Goal: Find specific page/section: Find specific page/section

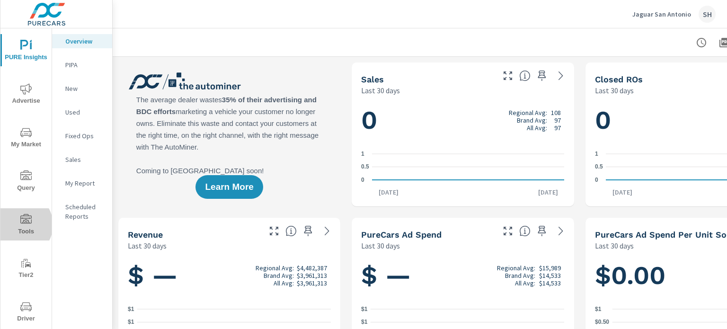
click at [19, 225] on span "Tools" at bounding box center [25, 225] width 45 height 23
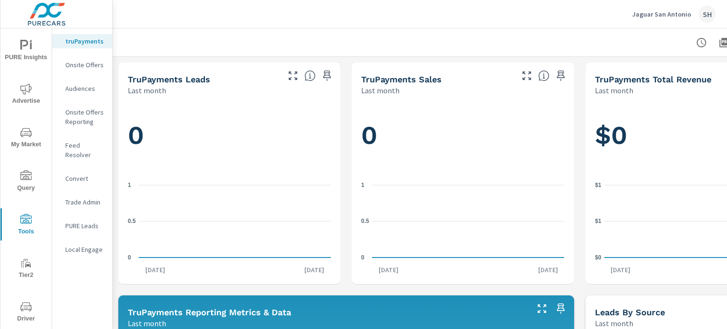
click at [90, 141] on p "Feed Resolver" at bounding box center [84, 150] width 39 height 19
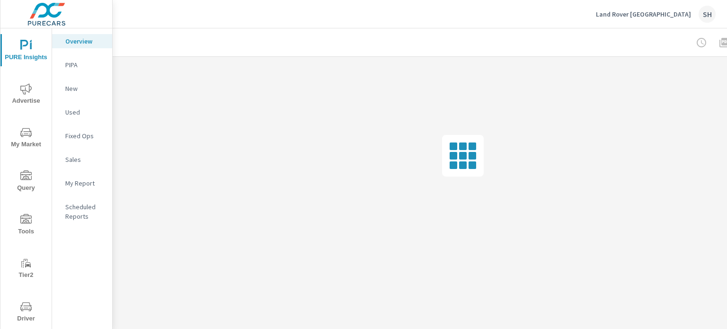
click at [23, 226] on span "Tools" at bounding box center [25, 225] width 45 height 23
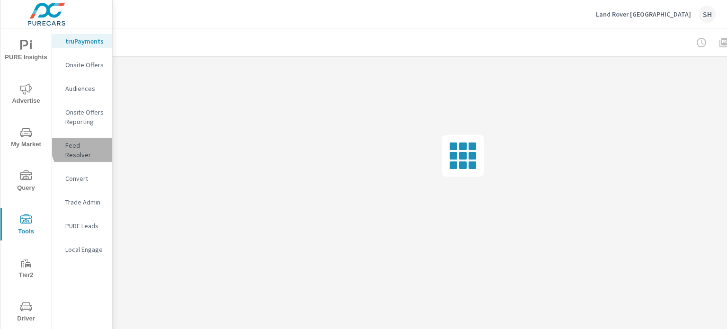
click at [91, 145] on p "Feed Resolver" at bounding box center [84, 150] width 39 height 19
